Goal: Navigation & Orientation: Find specific page/section

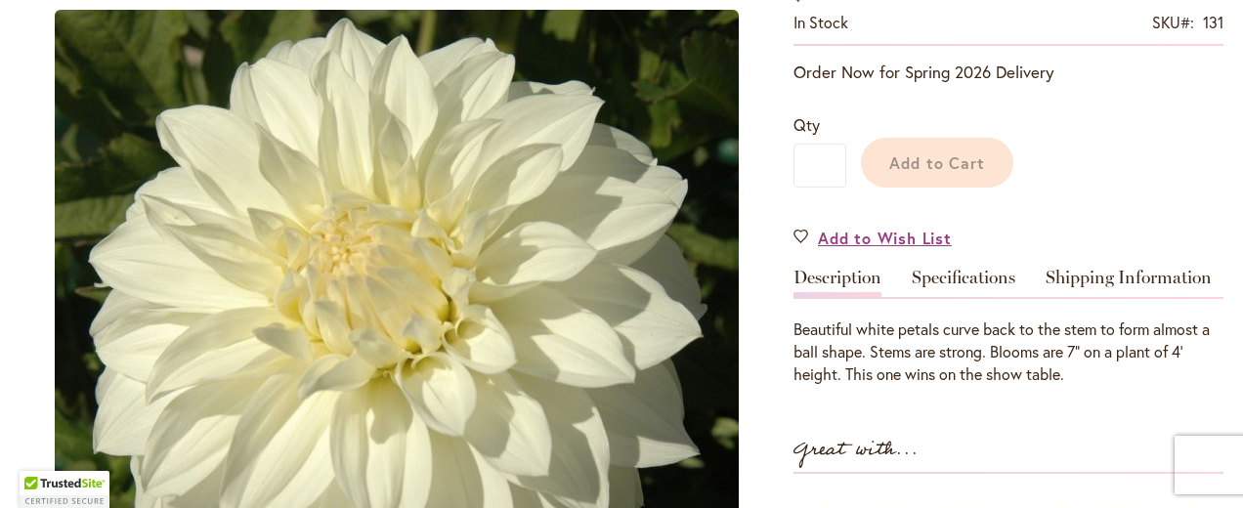
scroll to position [441, 0]
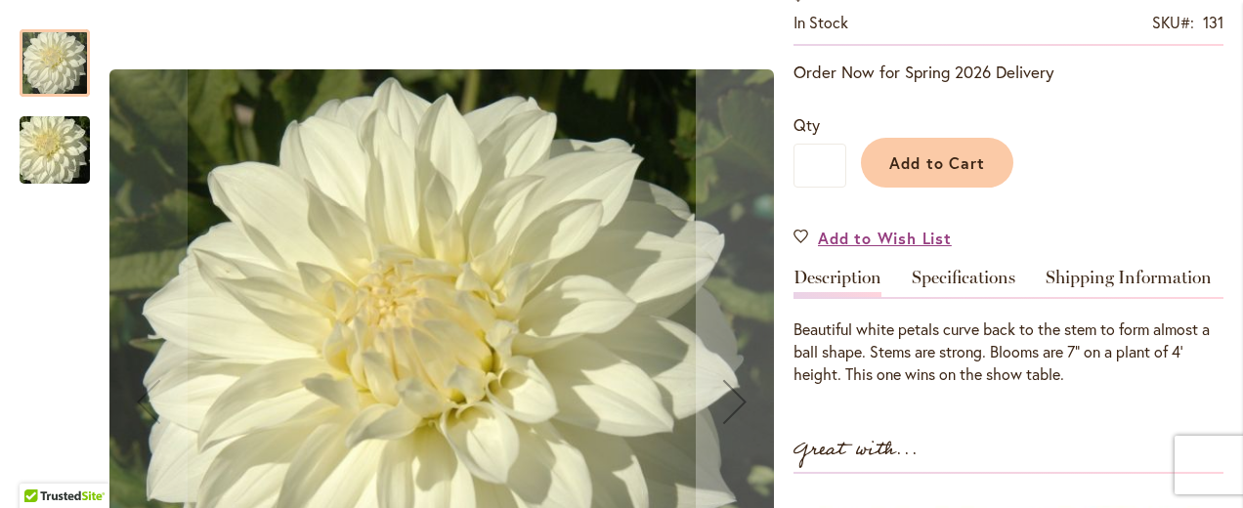
click at [52, 158] on img "Sterling Silver" at bounding box center [54, 151] width 141 height 94
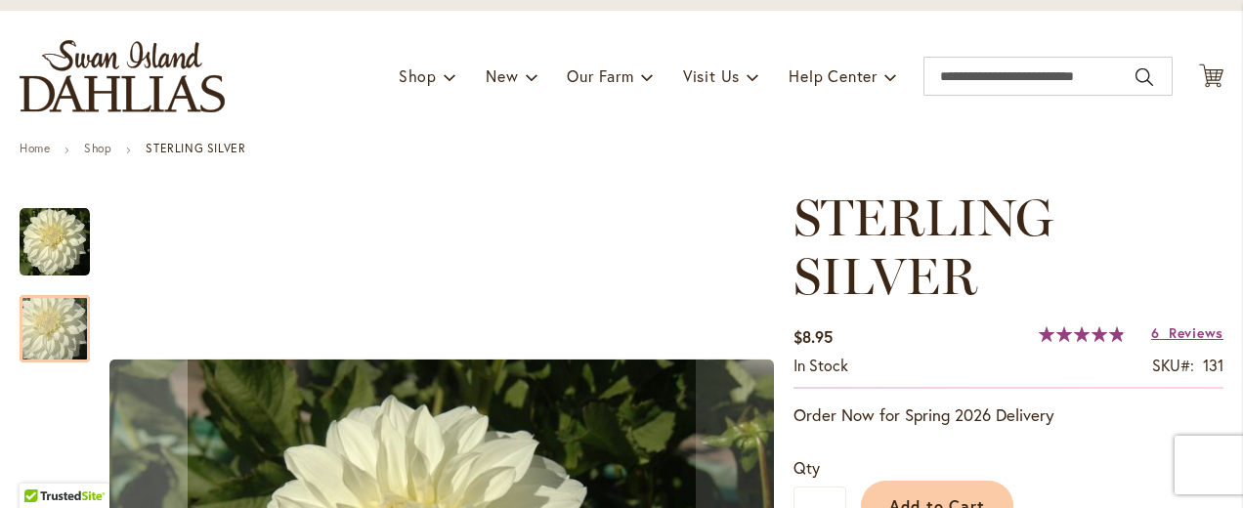
scroll to position [0, 0]
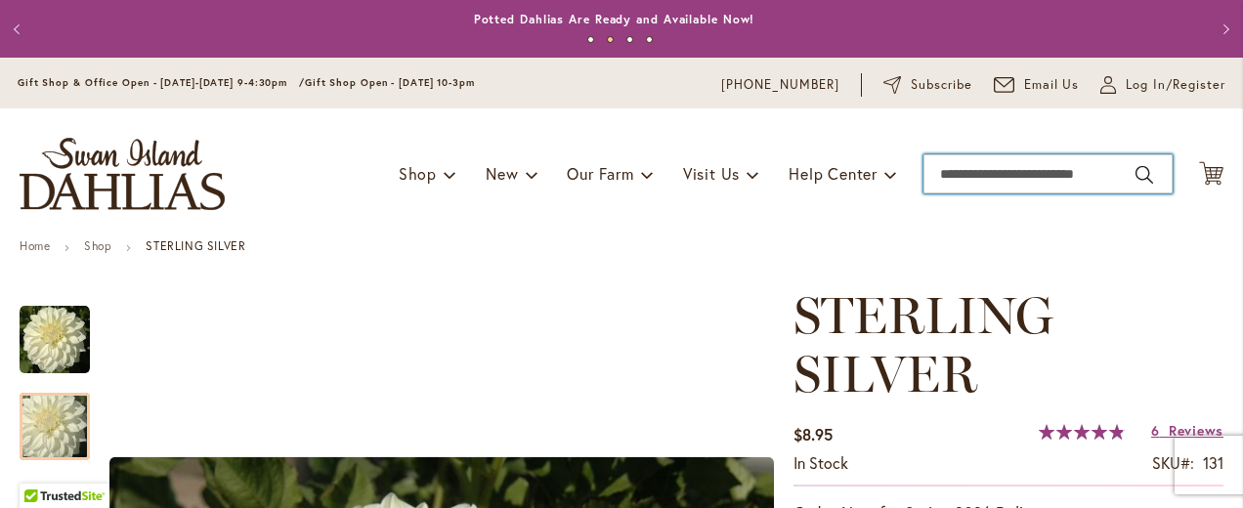
click at [934, 169] on input "Search" at bounding box center [1048, 173] width 249 height 39
type input "**********"
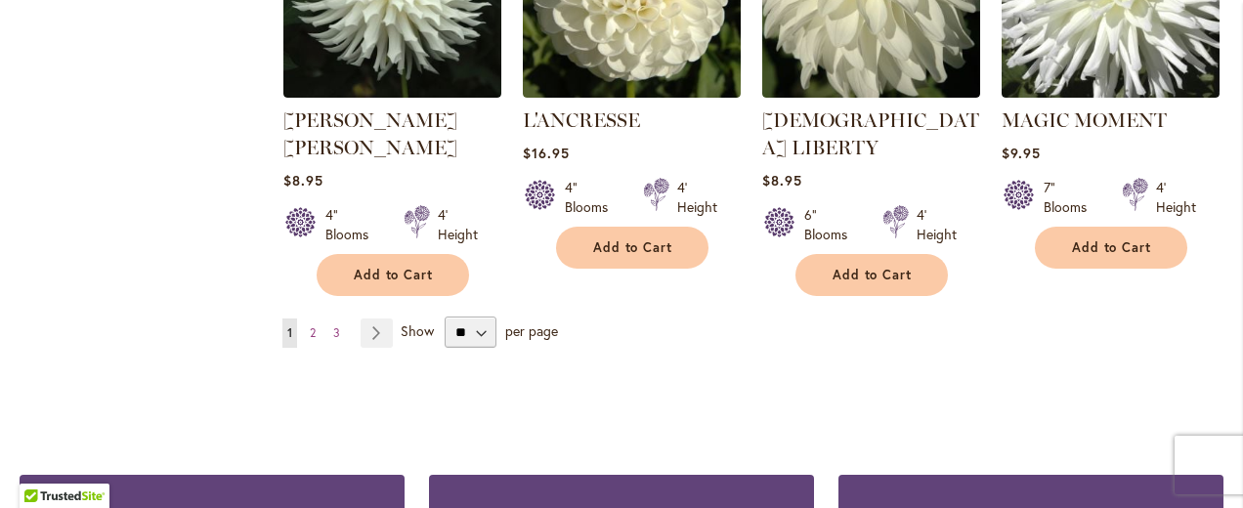
scroll to position [1836, 0]
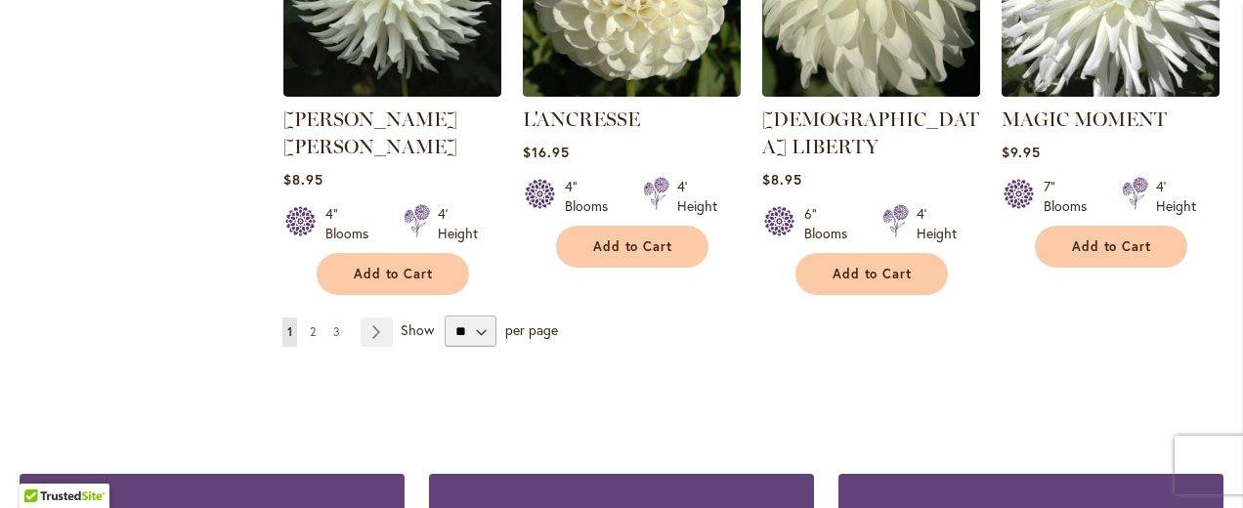
click at [311, 325] on span "2" at bounding box center [313, 332] width 6 height 15
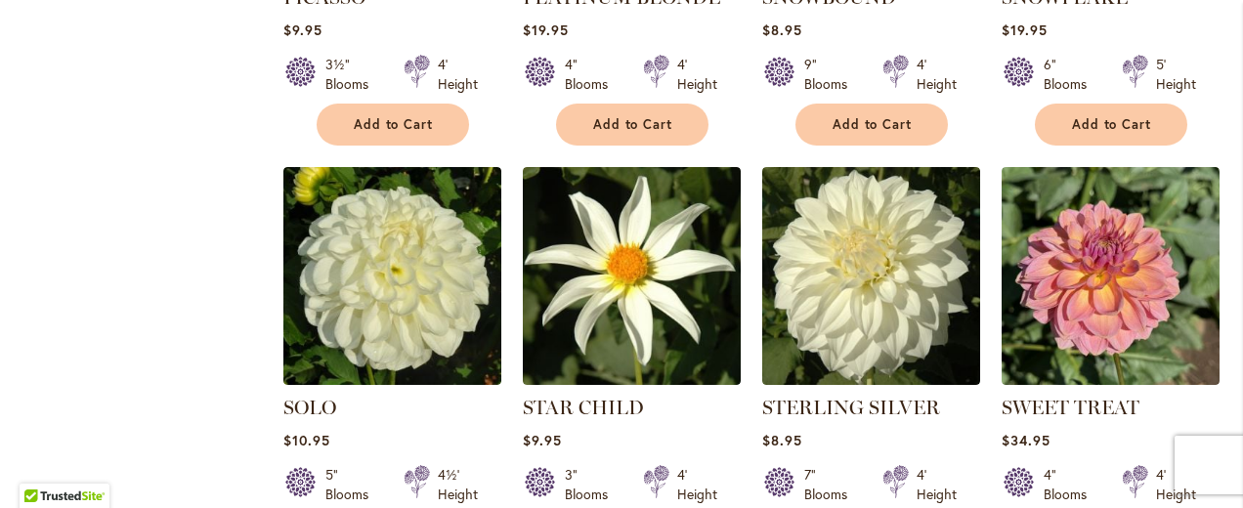
scroll to position [1149, 0]
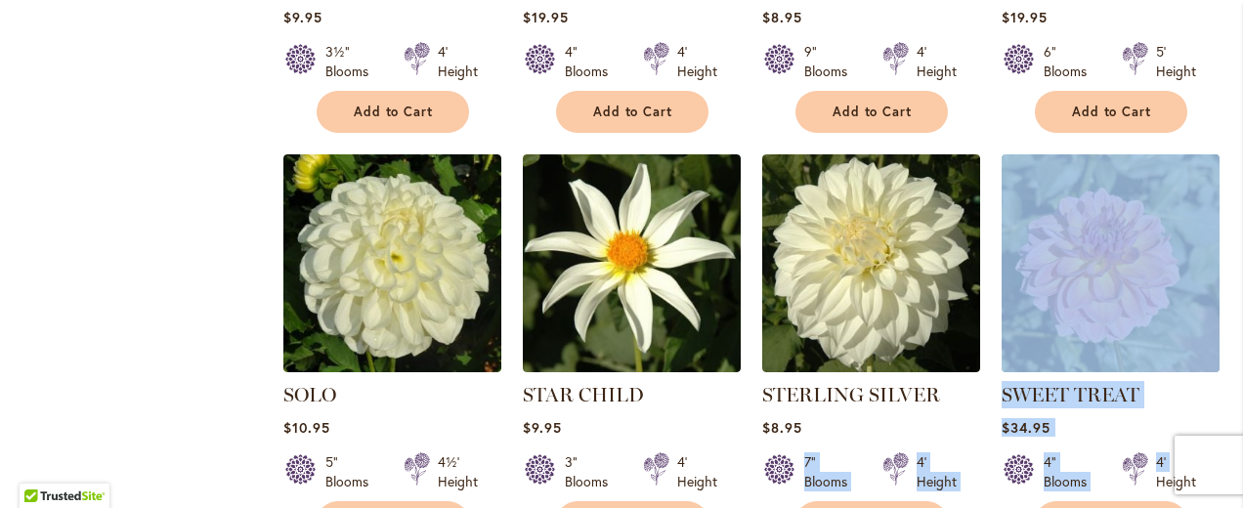
drag, startPoint x: 1152, startPoint y: 451, endPoint x: 849, endPoint y: 386, distance: 309.8
click at [849, 386] on ol "MAKE A WISH Rating: 69% 3 Reviews $8.95 3" Blooms 3' Height Add to Cart" at bounding box center [752, 130] width 941 height 1650
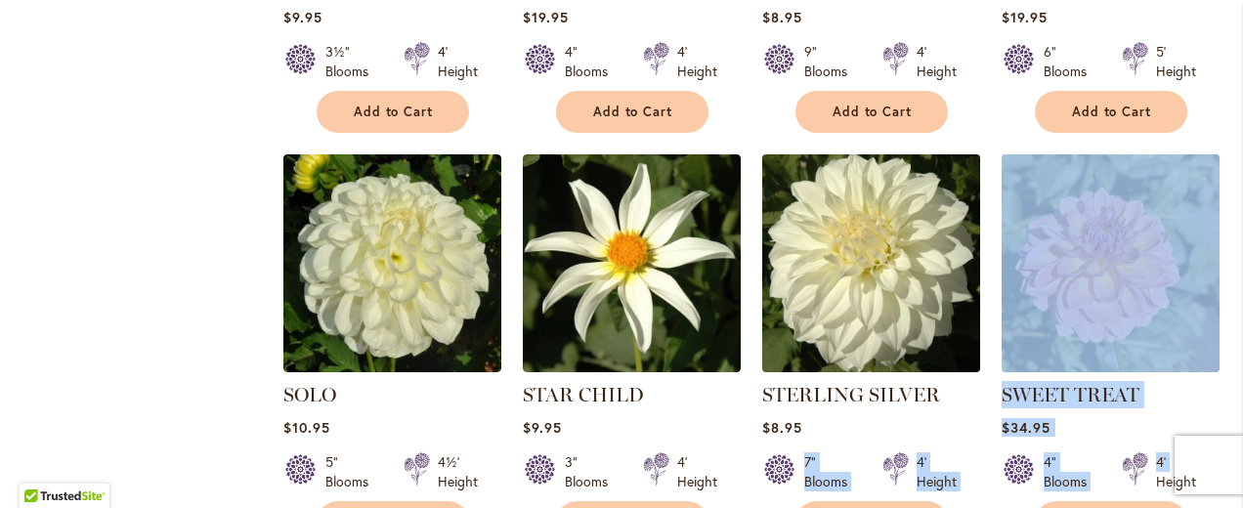
click at [864, 245] on img at bounding box center [871, 263] width 229 height 229
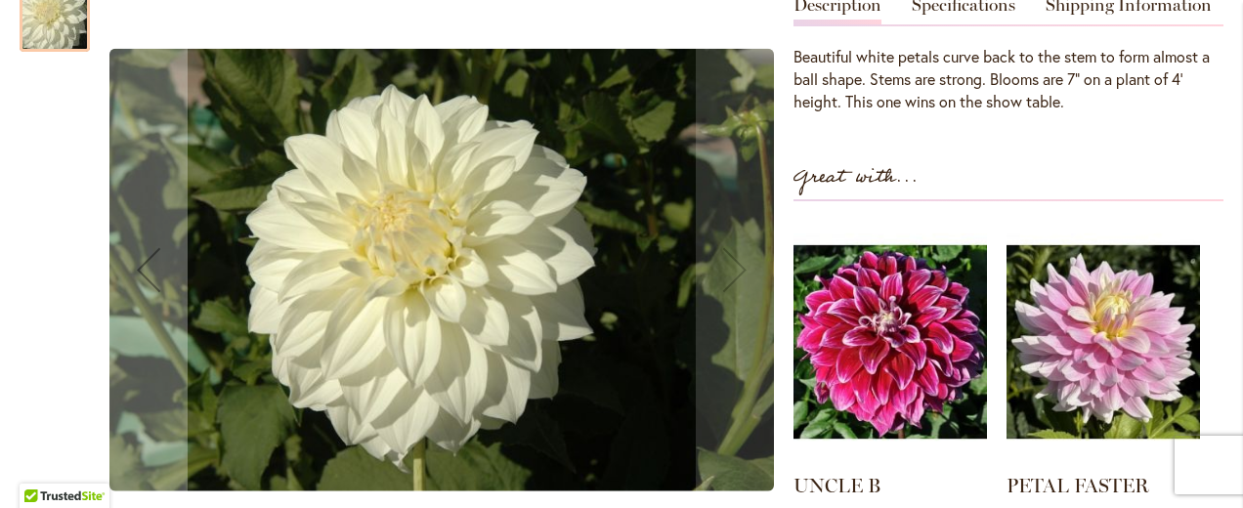
scroll to position [719, 0]
